Goal: Task Accomplishment & Management: Use online tool/utility

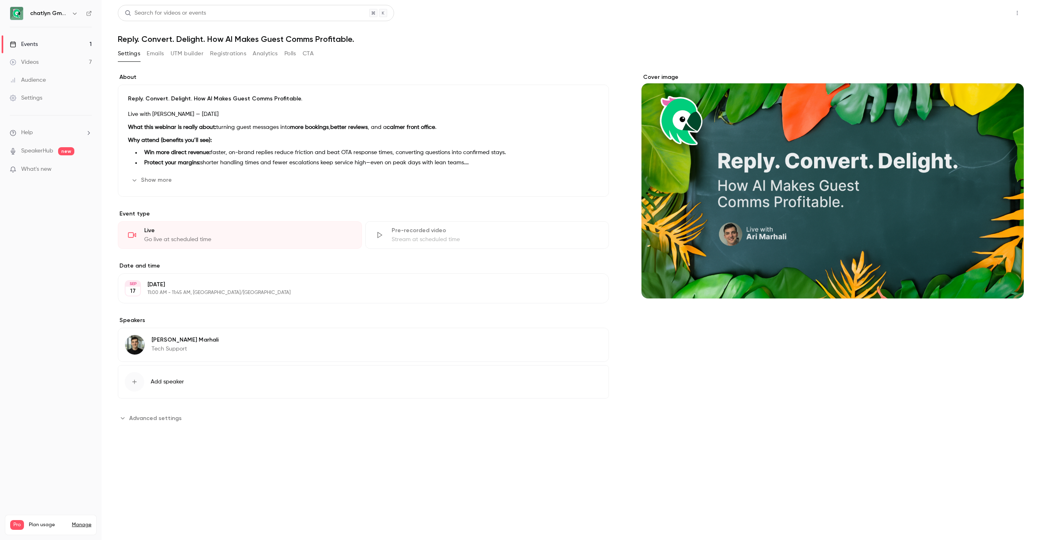
click at [992, 16] on button "Share" at bounding box center [988, 13] width 32 height 16
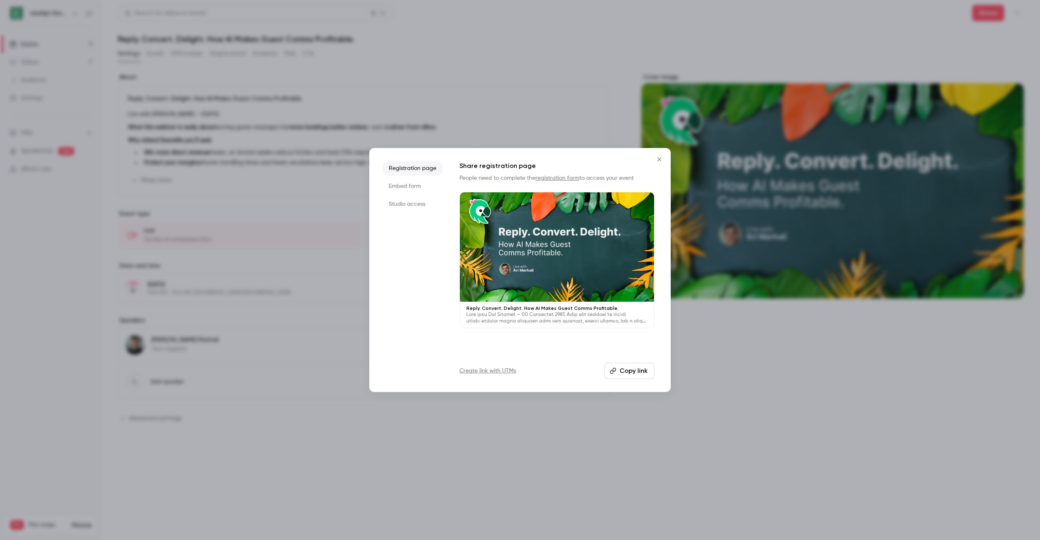
click at [417, 182] on li "Embed form" at bounding box center [412, 186] width 61 height 15
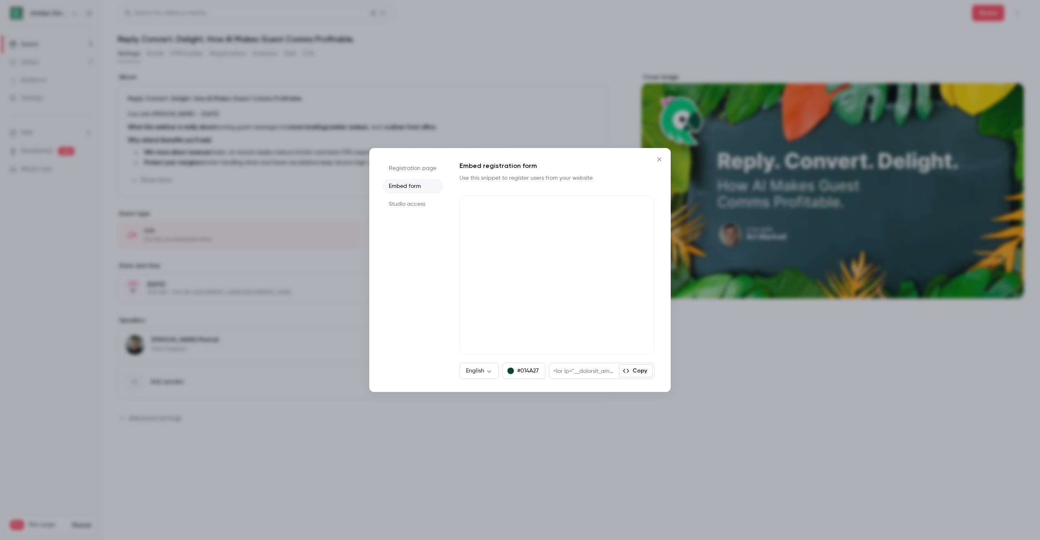
click at [410, 169] on li "Registration page" at bounding box center [412, 168] width 61 height 15
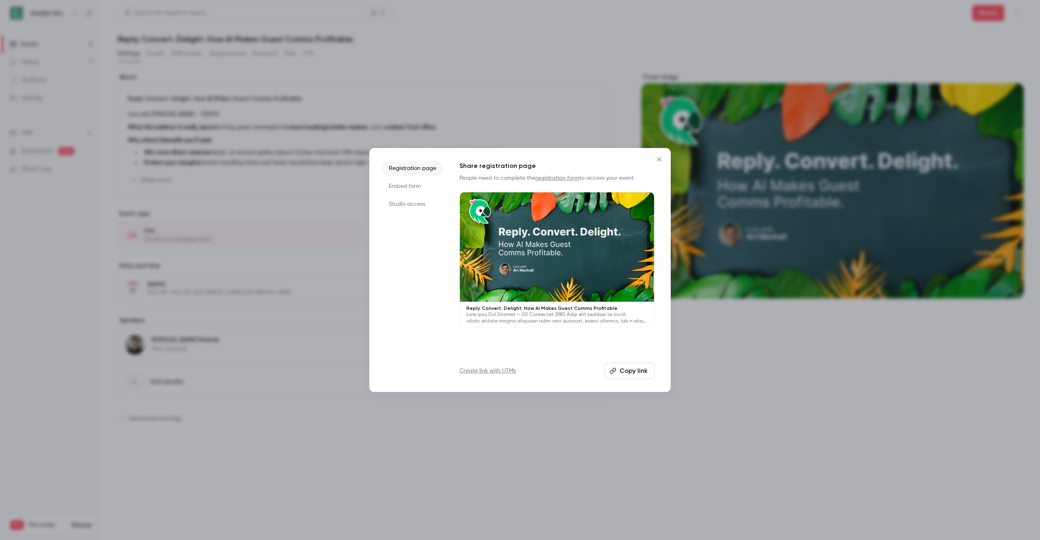
click at [494, 368] on link "Create link with UTMs" at bounding box center [487, 370] width 56 height 8
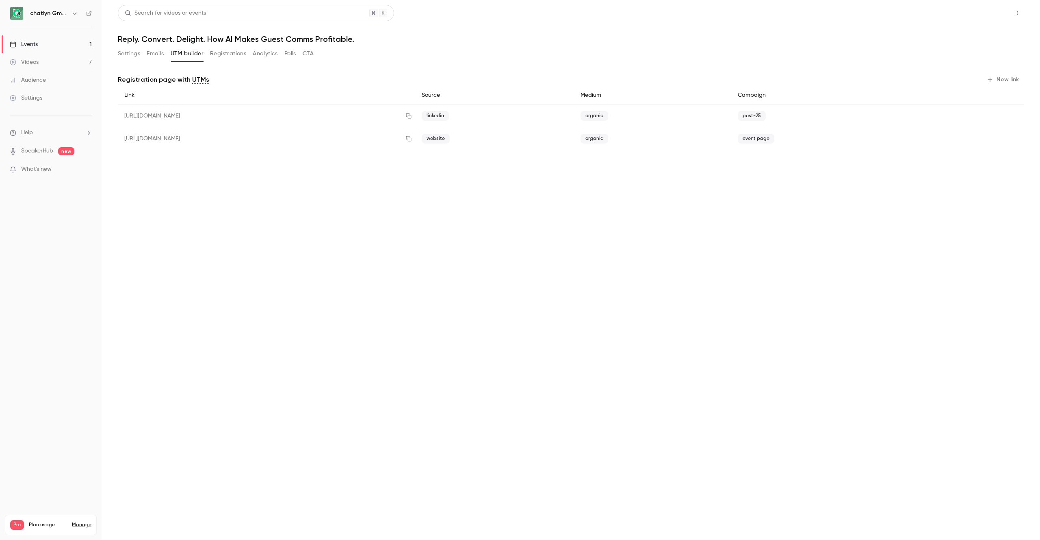
click at [983, 13] on button "Share" at bounding box center [988, 13] width 32 height 16
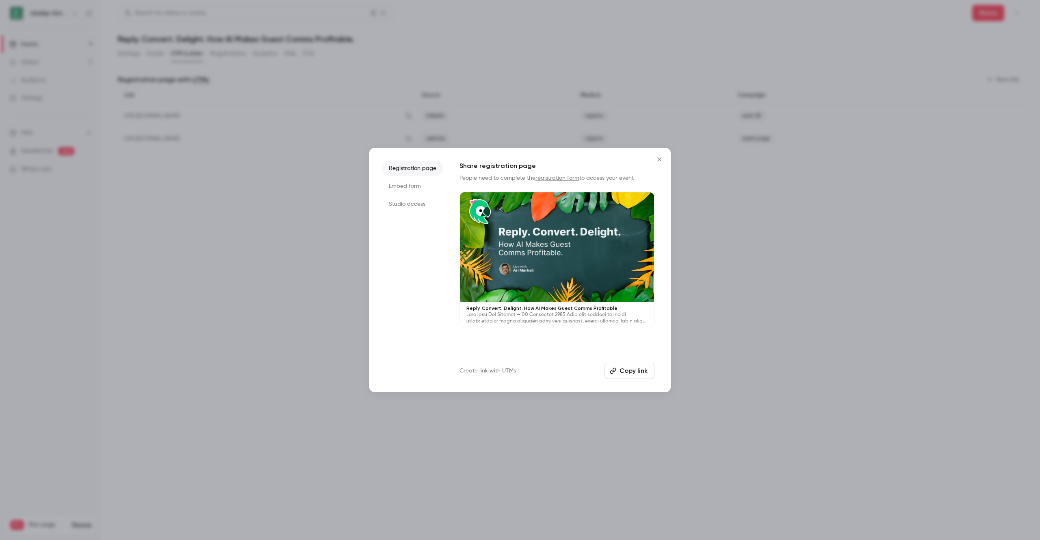
drag, startPoint x: 788, startPoint y: 224, endPoint x: 759, endPoint y: 197, distance: 39.7
click at [777, 208] on div at bounding box center [520, 270] width 1040 height 540
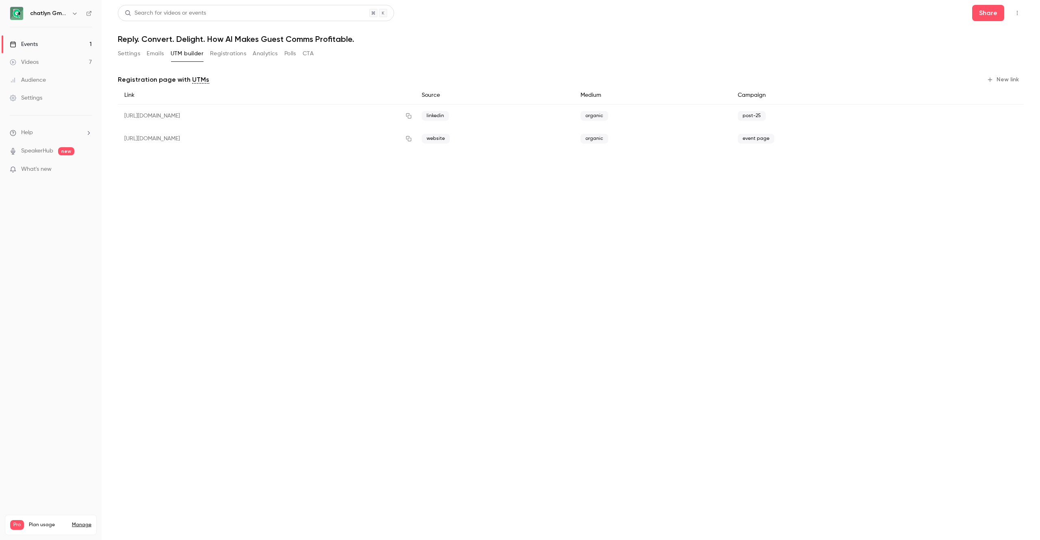
click at [1002, 78] on button "New link" at bounding box center [1004, 79] width 40 height 13
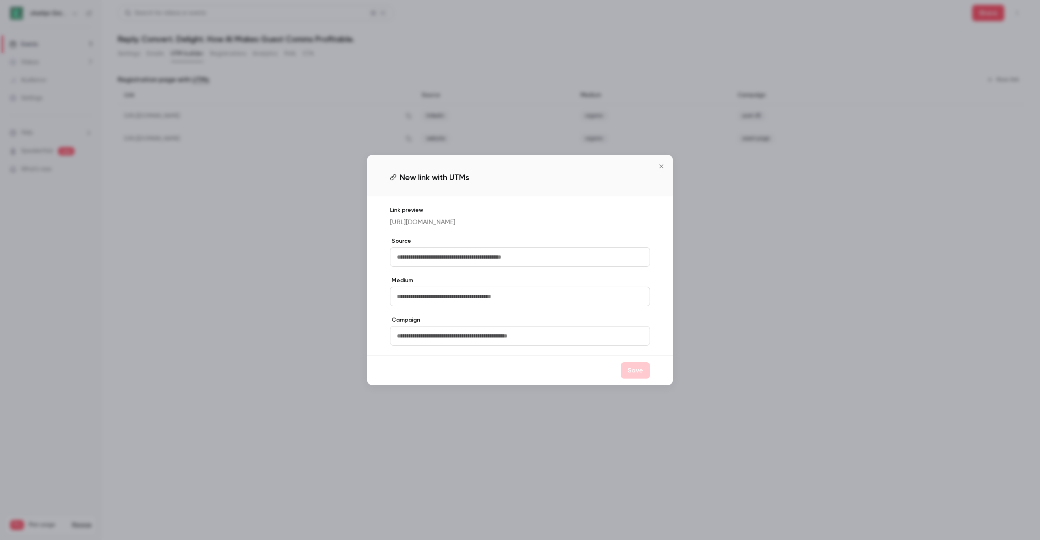
click at [533, 261] on input "text" at bounding box center [520, 257] width 260 height 20
type input "*****"
click at [531, 304] on input "text" at bounding box center [520, 296] width 260 height 20
type input "*******"
click at [442, 345] on input "text" at bounding box center [520, 336] width 260 height 20
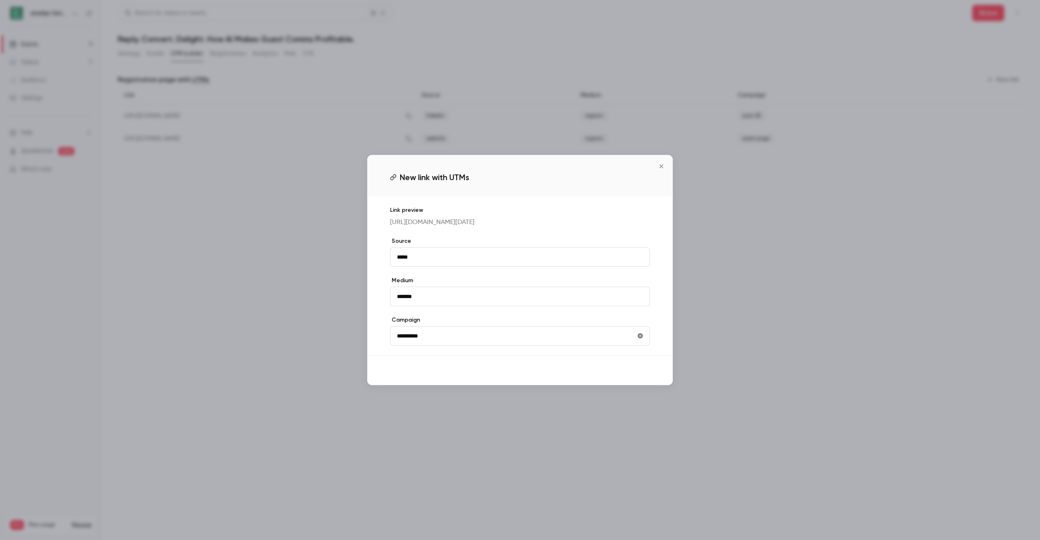
type input "**********"
click at [634, 378] on button "Save" at bounding box center [635, 370] width 29 height 16
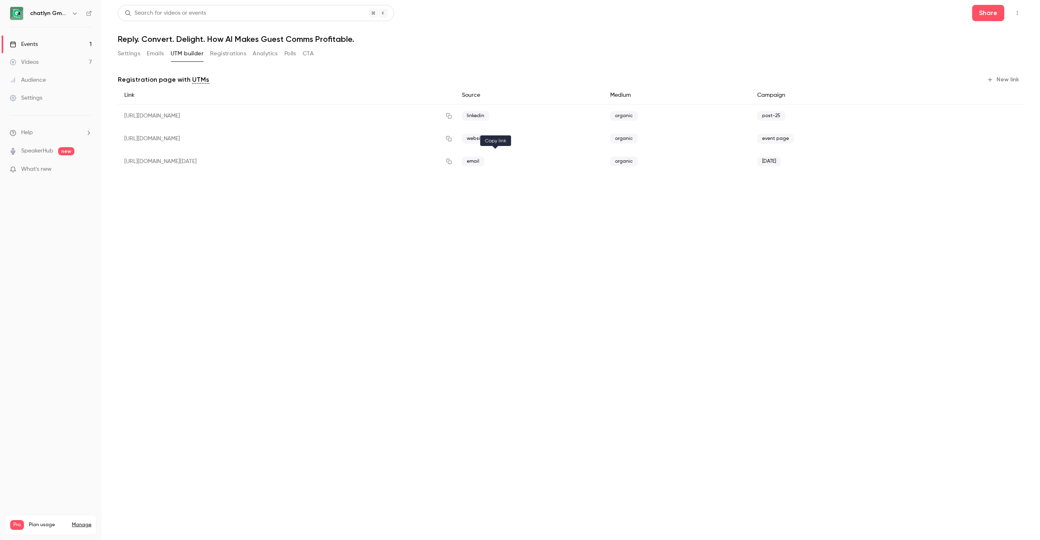
click at [452, 163] on icon "button" at bounding box center [448, 161] width 5 height 5
